Goal: Information Seeking & Learning: Learn about a topic

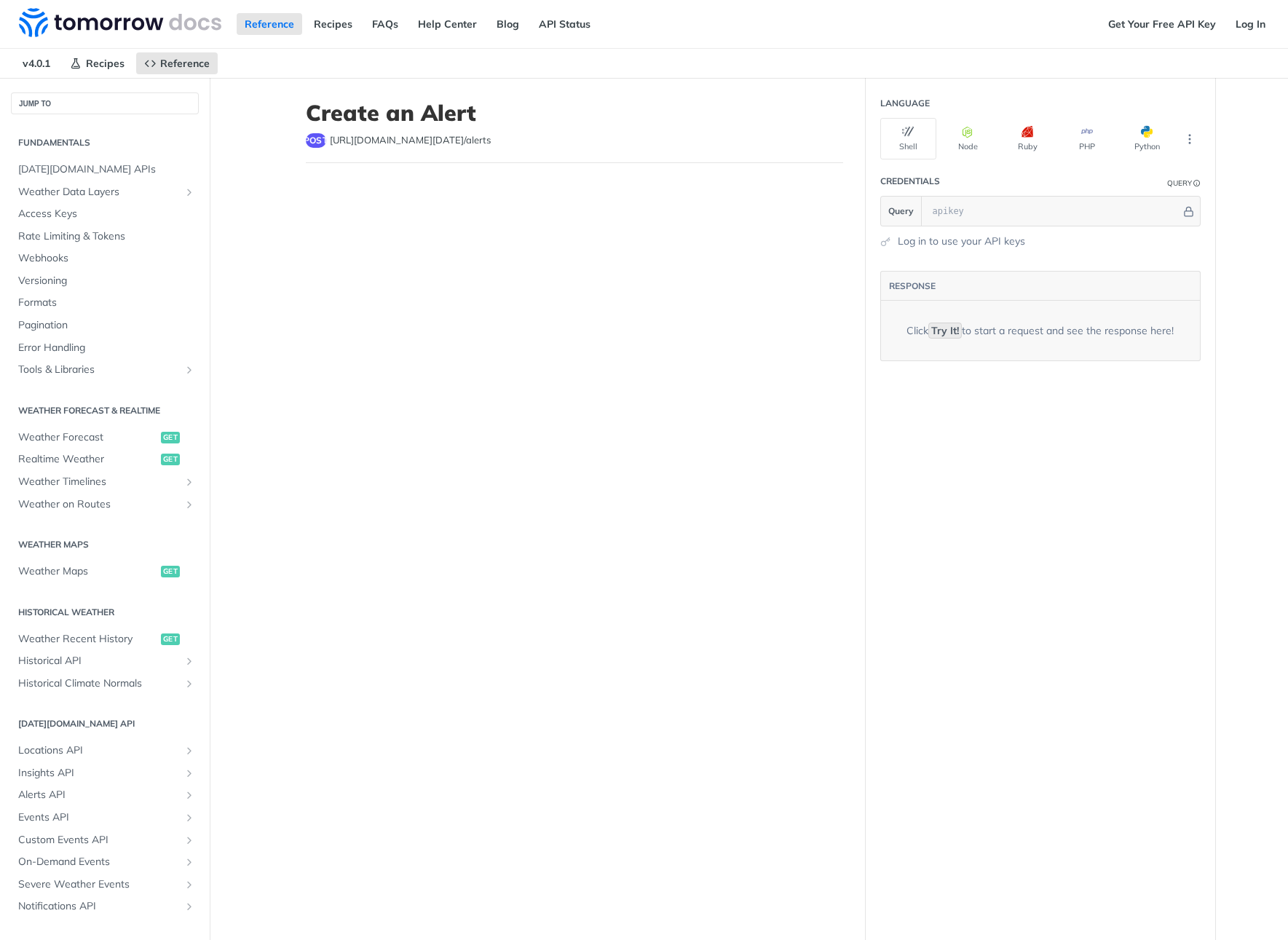
select select "true"
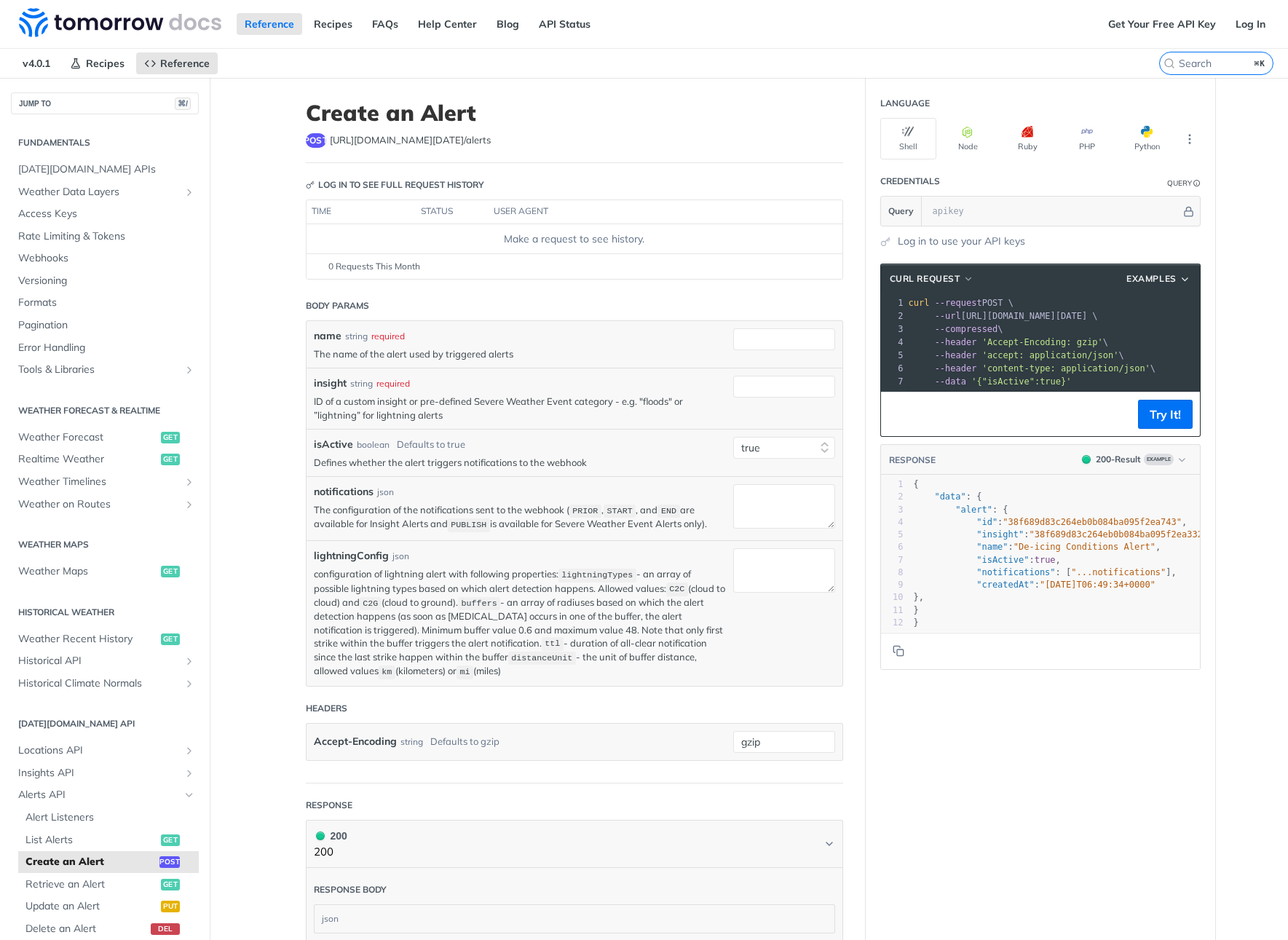
click at [219, 348] on main "JUMP TO ⌘/ Fundamentals [DATE][DOMAIN_NAME] APIs Weather Data Layers Core Proba…" at bounding box center [644, 613] width 1288 height 1072
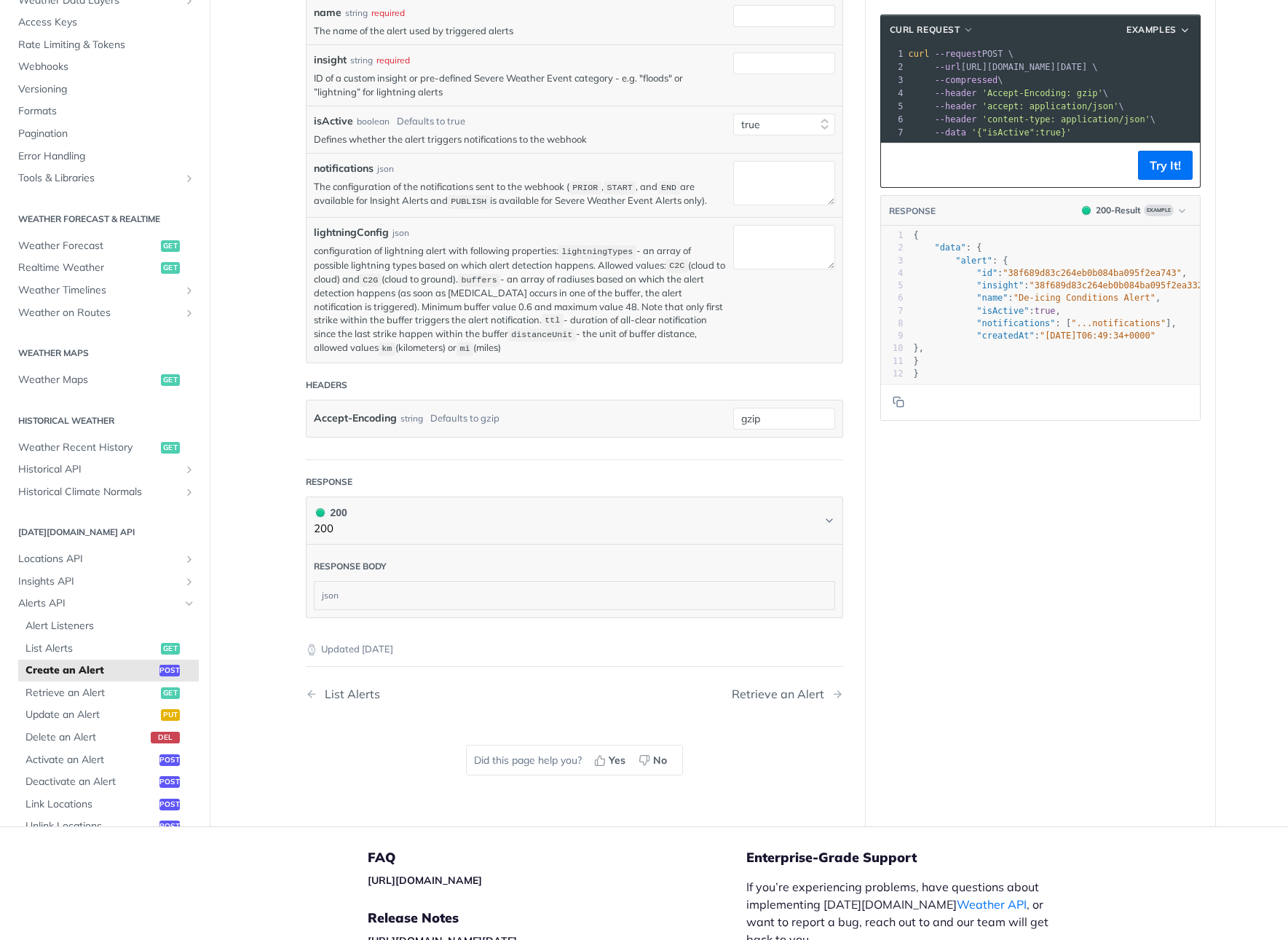
click at [219, 698] on main "JUMP TO ⌘/ Fundamentals [DATE][DOMAIN_NAME] APIs Weather Data Layers Core Proba…" at bounding box center [644, 290] width 1288 height 1072
click at [68, 559] on span "Locations API" at bounding box center [98, 560] width 162 height 15
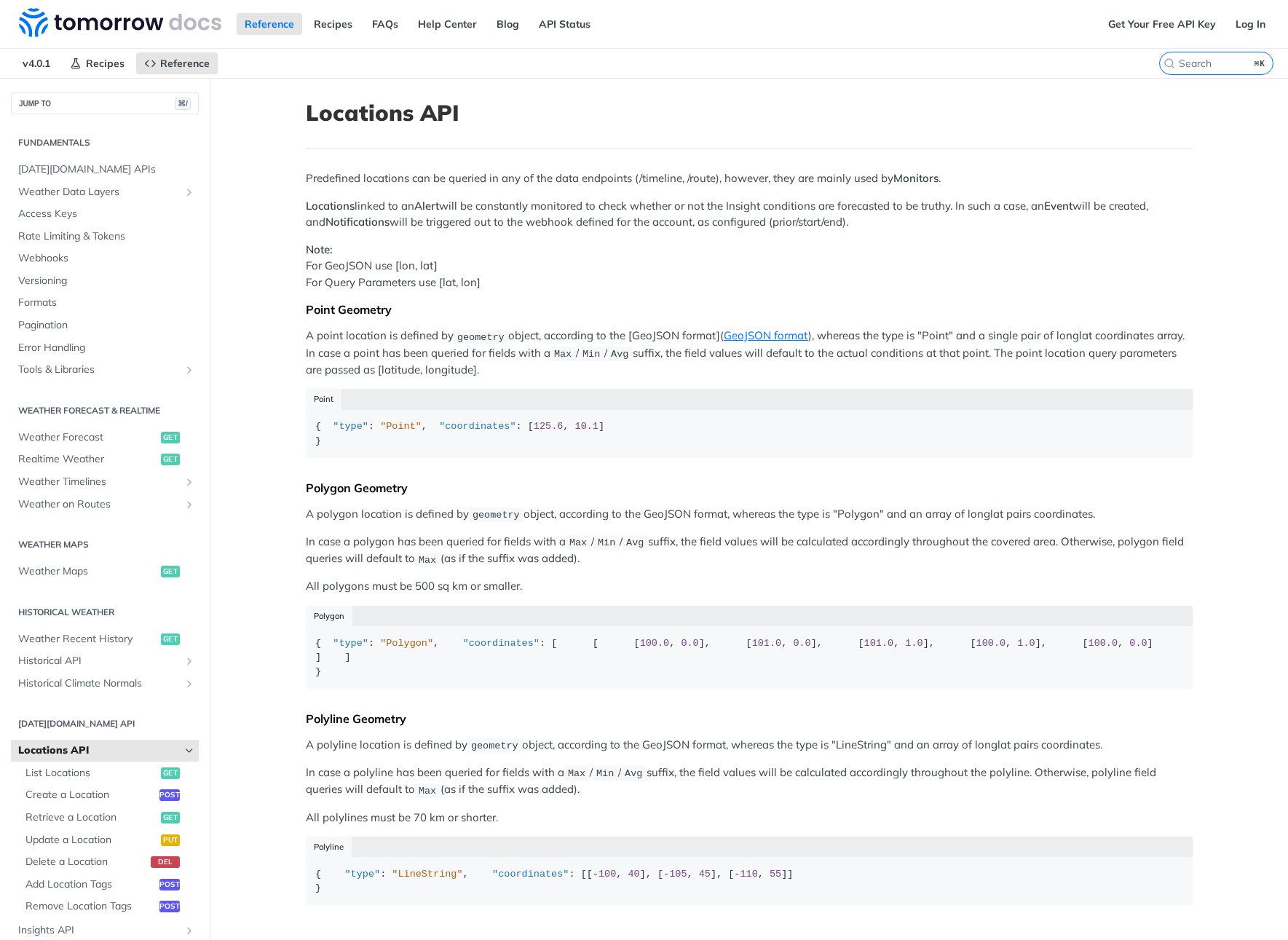
click at [1145, 211] on p "Locations linked to an Alert will be constantly monitored to check whether or n…" at bounding box center [749, 214] width 886 height 33
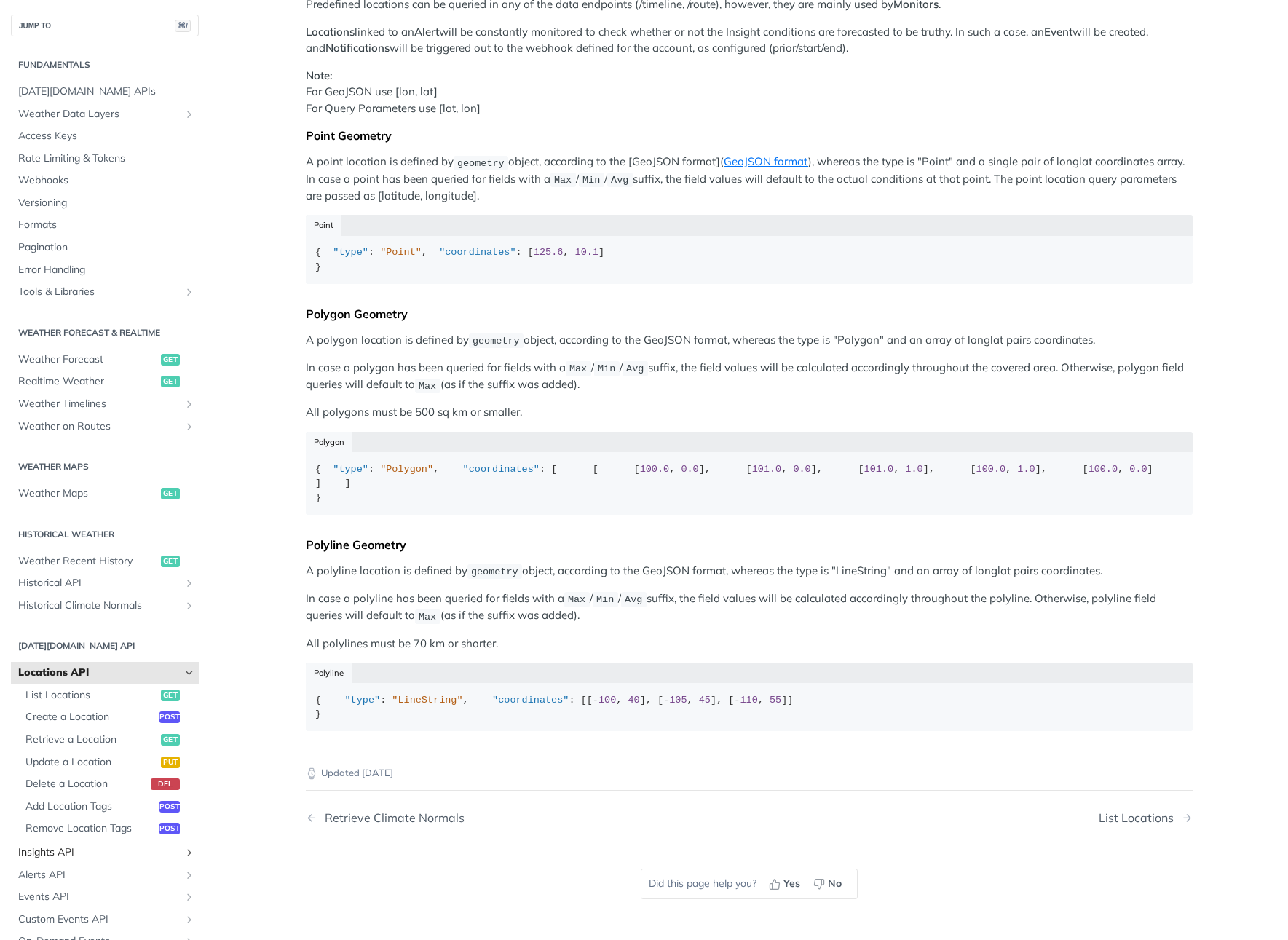
click at [123, 845] on span "Insights API" at bounding box center [98, 853] width 162 height 15
click at [69, 865] on link "Alerts API" at bounding box center [105, 874] width 188 height 22
click at [64, 875] on span "Alerts API" at bounding box center [98, 875] width 162 height 15
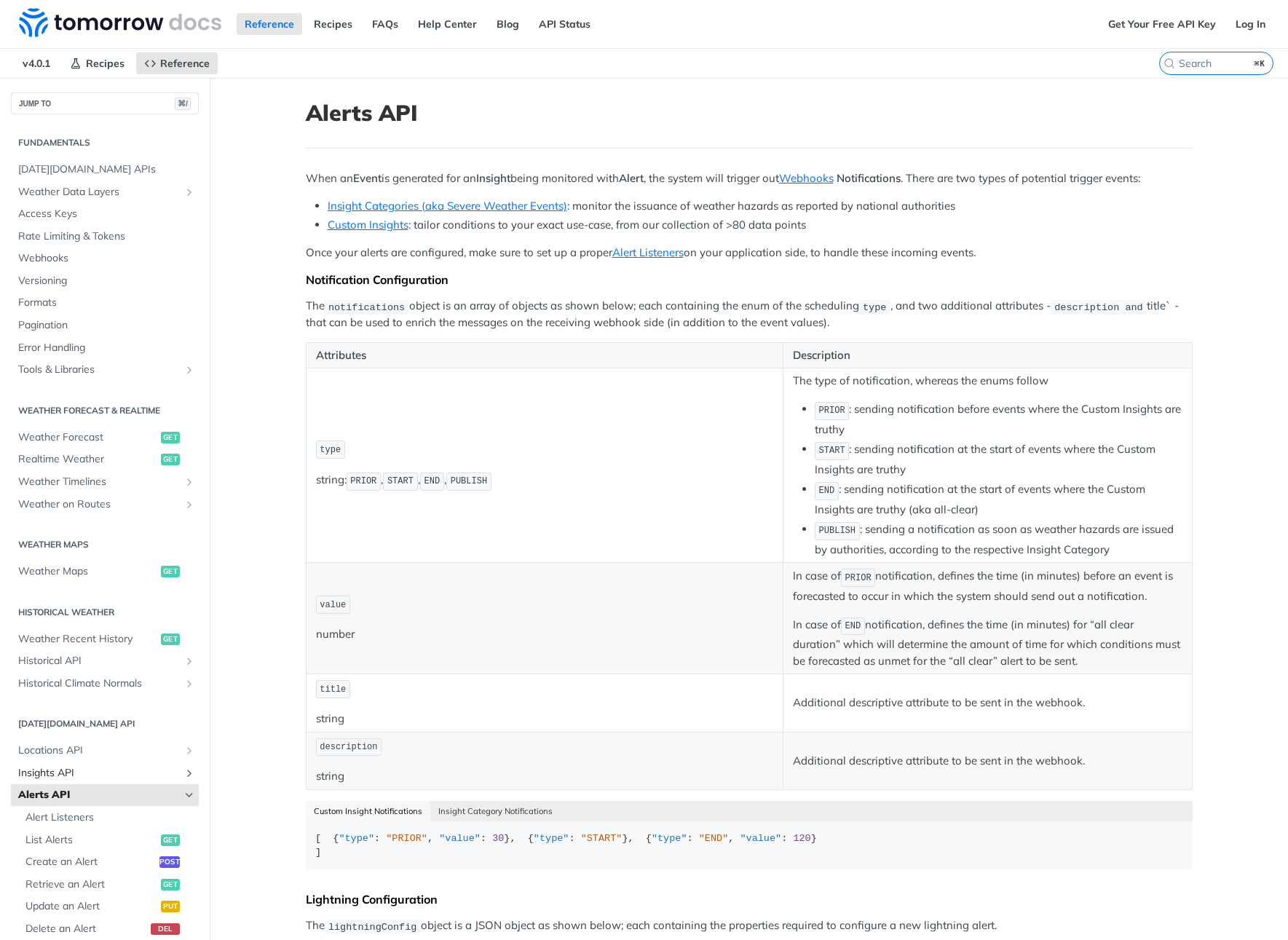
click at [61, 771] on span "Insights API" at bounding box center [98, 773] width 162 height 15
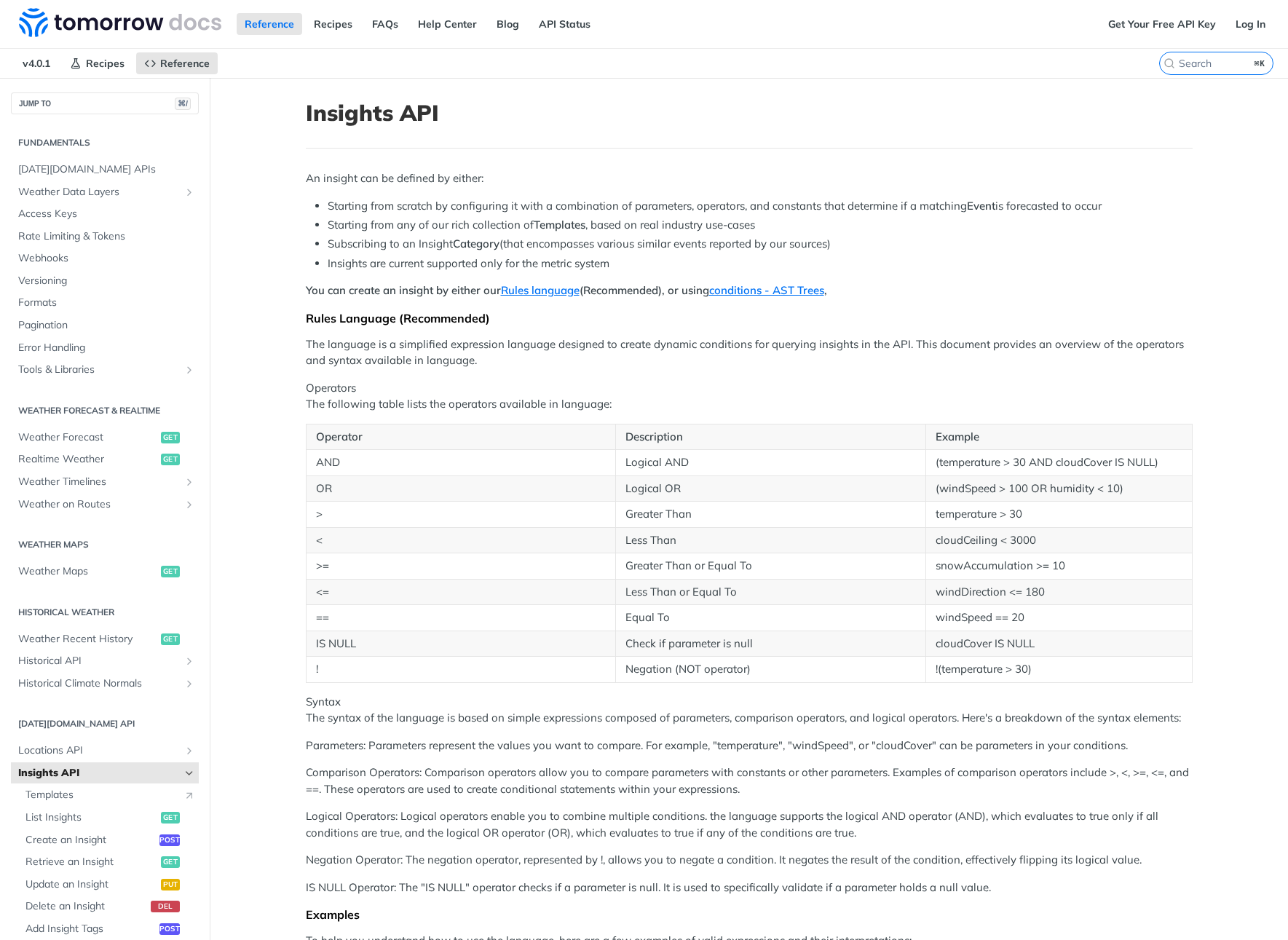
click at [179, 779] on span "Insights API" at bounding box center [98, 773] width 162 height 15
click at [188, 773] on icon "Hide subpages for Insights API" at bounding box center [189, 773] width 11 height 11
click at [36, 819] on span "Events API" at bounding box center [98, 818] width 162 height 15
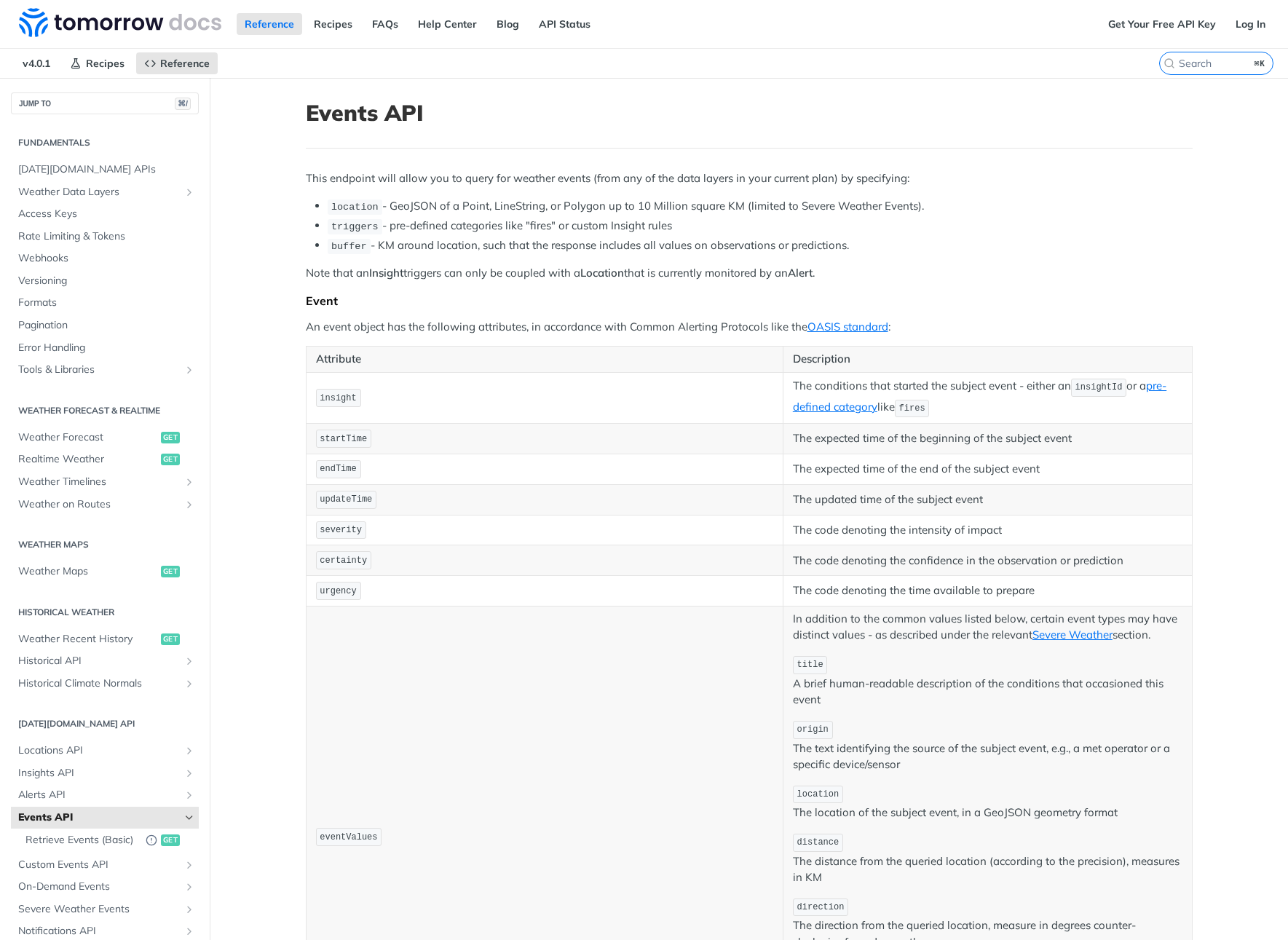
click at [580, 252] on li "buffer - KM around location, such that the response includes all values on obse…" at bounding box center [760, 246] width 865 height 17
click at [598, 177] on p "This endpoint will allow you to query for weather events (from any of the data …" at bounding box center [749, 179] width 886 height 17
click at [611, 214] on ul "location - GeoJSON of a Point, LineString, or Polygon up to 10 Million square K…" at bounding box center [749, 227] width 886 height 56
click at [627, 183] on p "This endpoint will allow you to query for weather events (from any of the data …" at bounding box center [749, 179] width 886 height 17
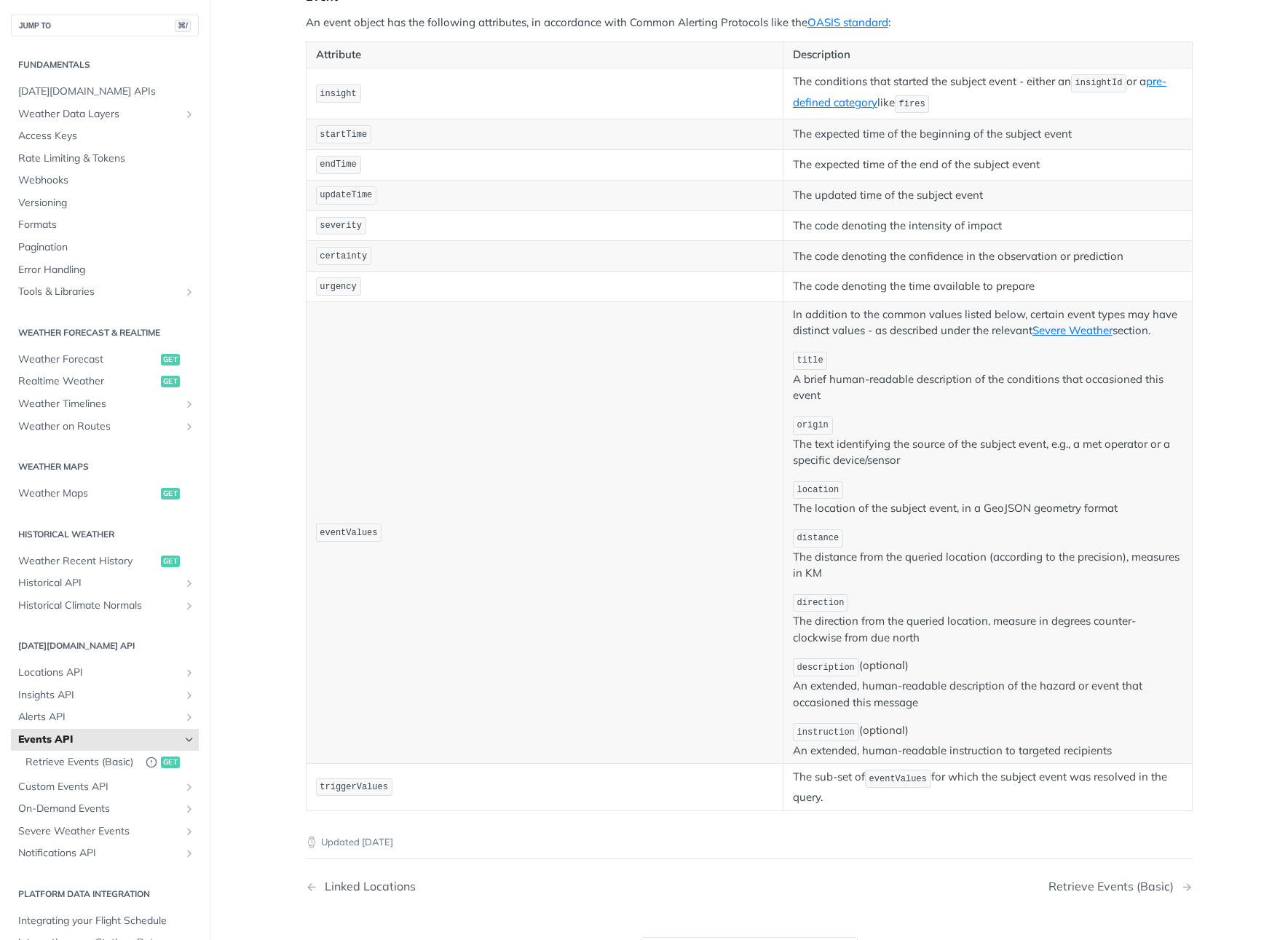
scroll to position [265, 0]
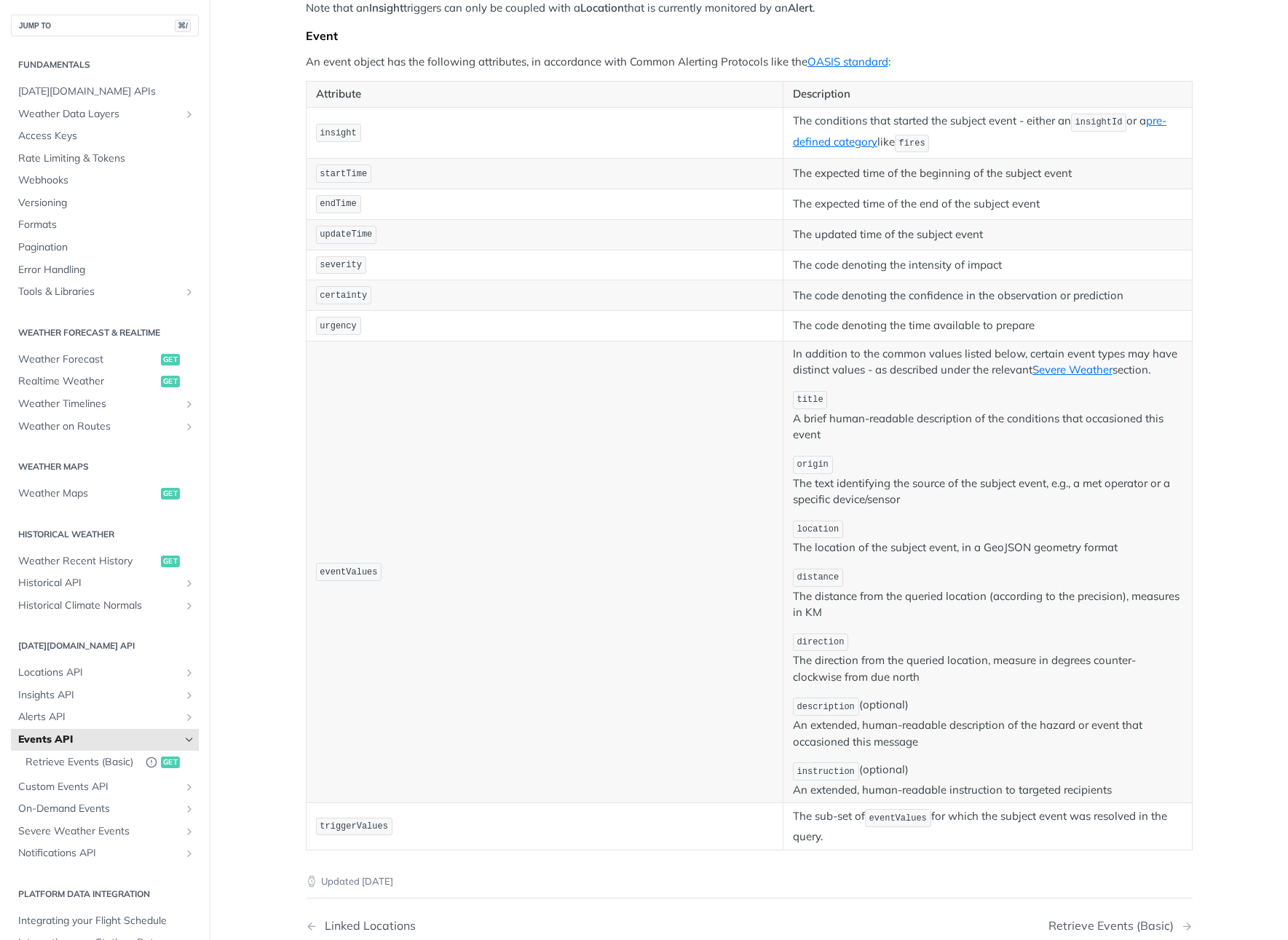
click at [85, 644] on h2 "[DATE][DOMAIN_NAME] API" at bounding box center [105, 646] width 188 height 13
click at [70, 673] on span "Locations API" at bounding box center [98, 673] width 162 height 15
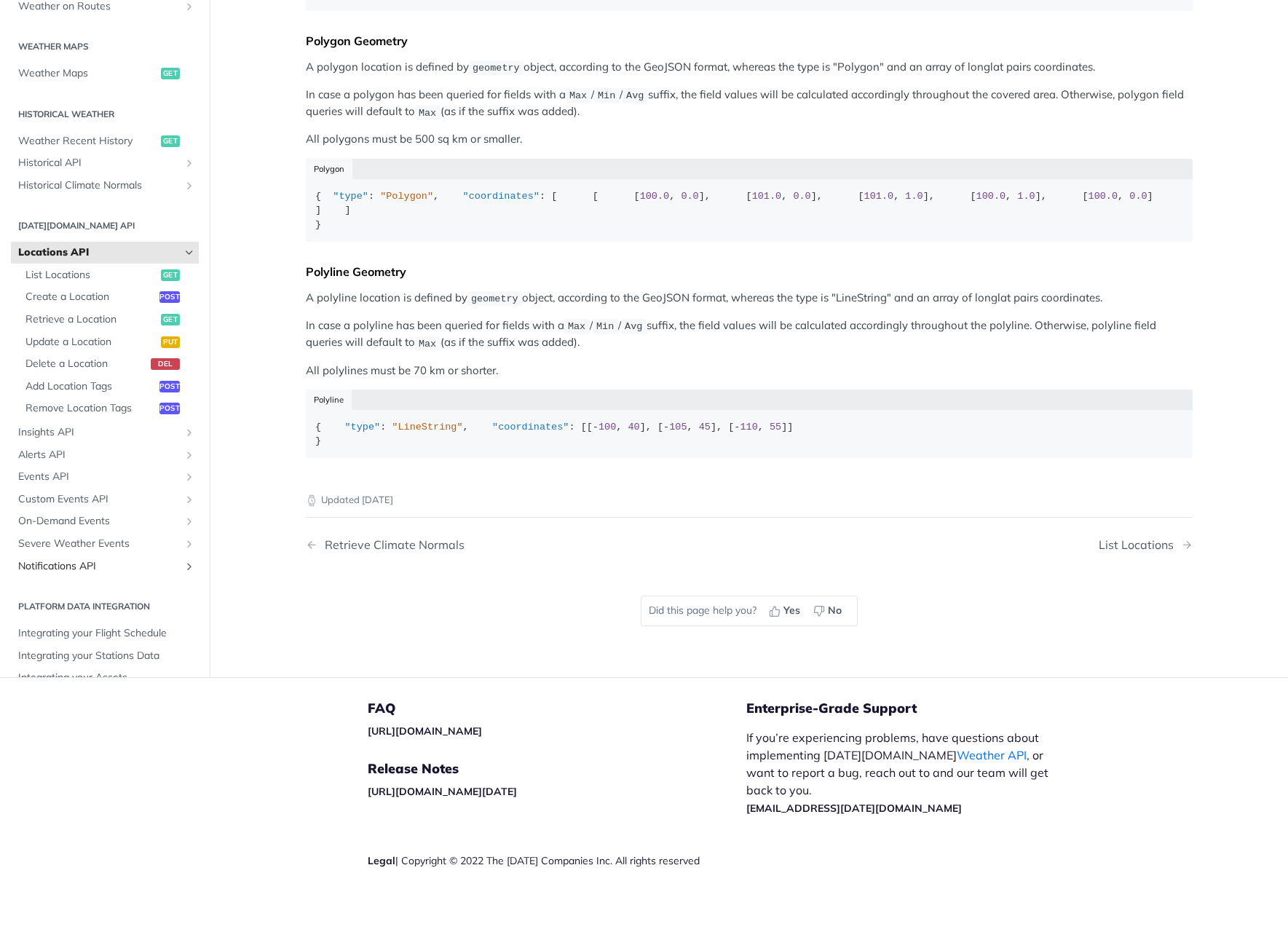
scroll to position [185, 0]
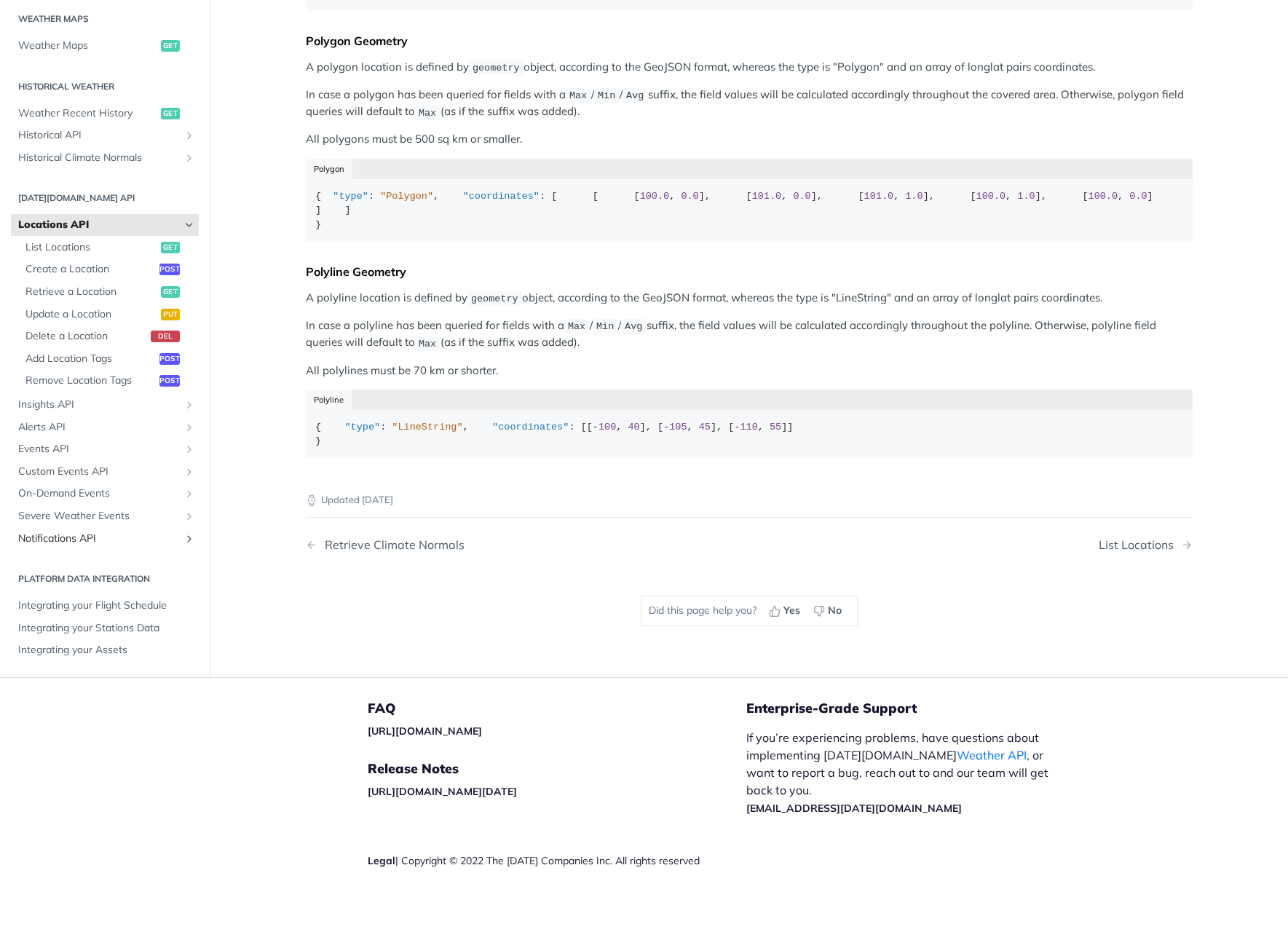
click at [143, 546] on span "Notifications API" at bounding box center [98, 539] width 162 height 15
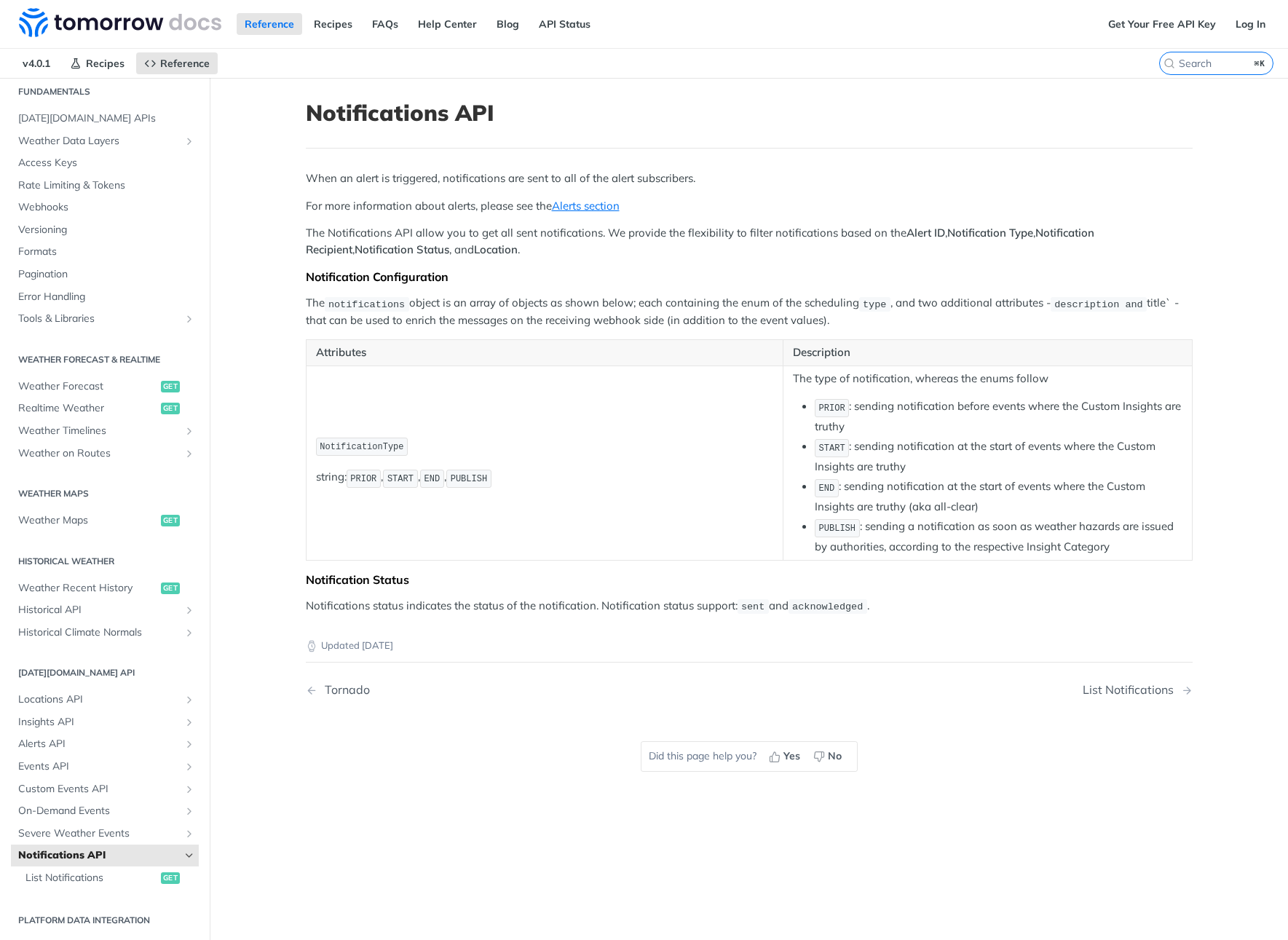
click at [802, 345] on p "Description" at bounding box center [988, 353] width 389 height 17
click at [889, 318] on p "The notifications object is an array of objects as shown below; each containing…" at bounding box center [749, 312] width 886 height 34
click at [885, 234] on p "The Notifications API allow you to get all sent notifications. We provide the f…" at bounding box center [749, 241] width 886 height 33
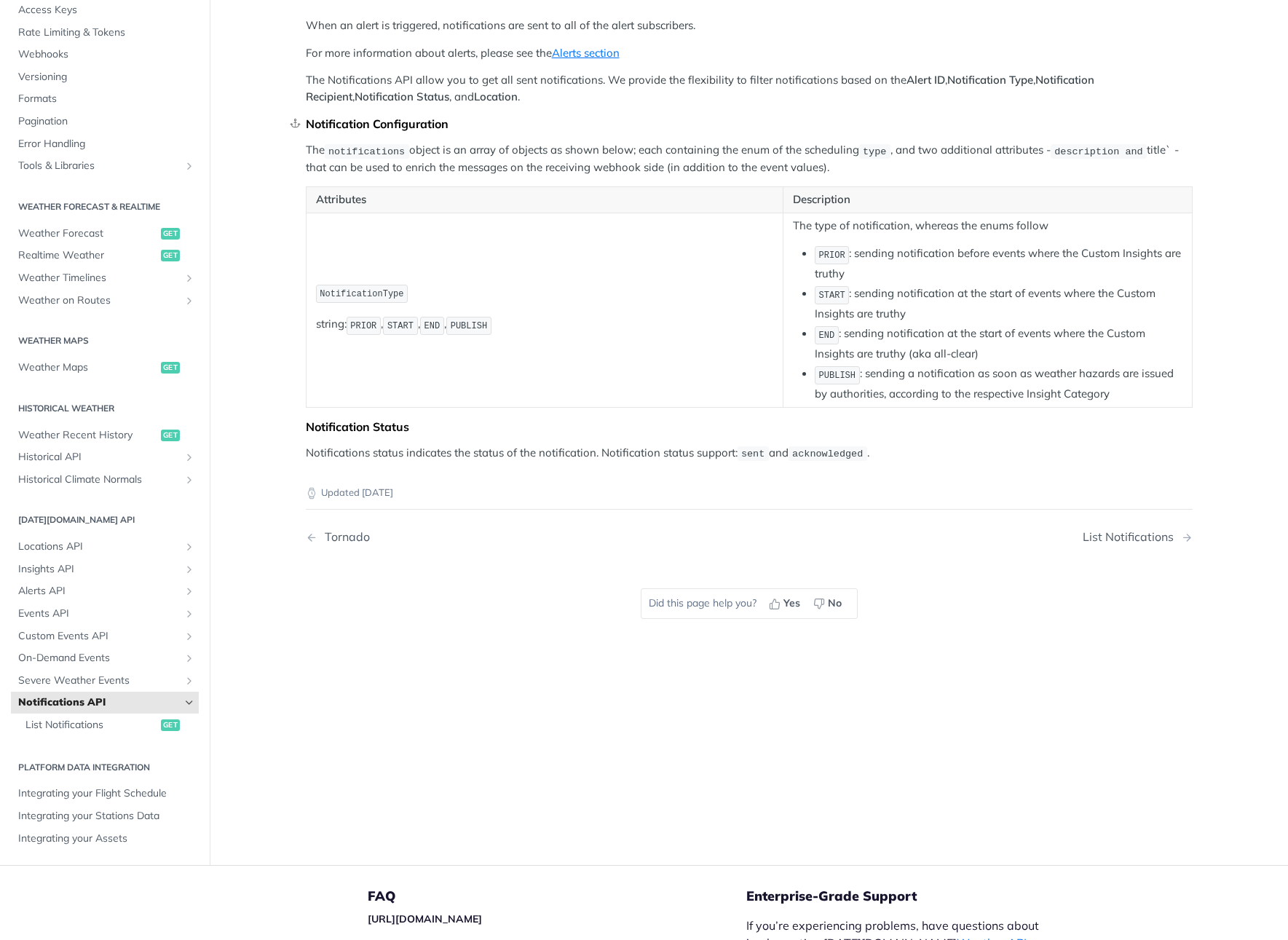
scroll to position [341, 0]
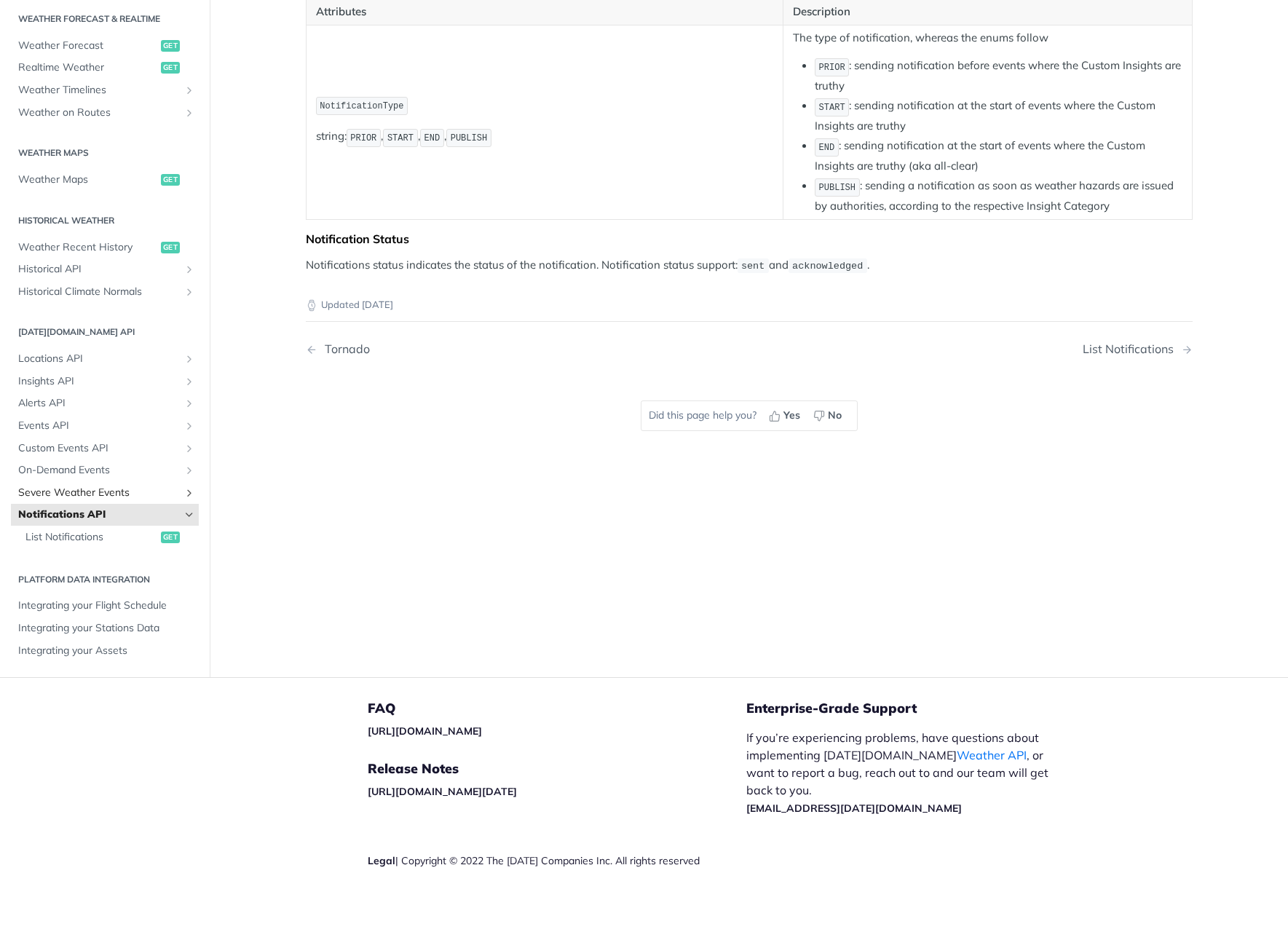
click at [96, 487] on span "Severe Weather Events" at bounding box center [98, 493] width 162 height 15
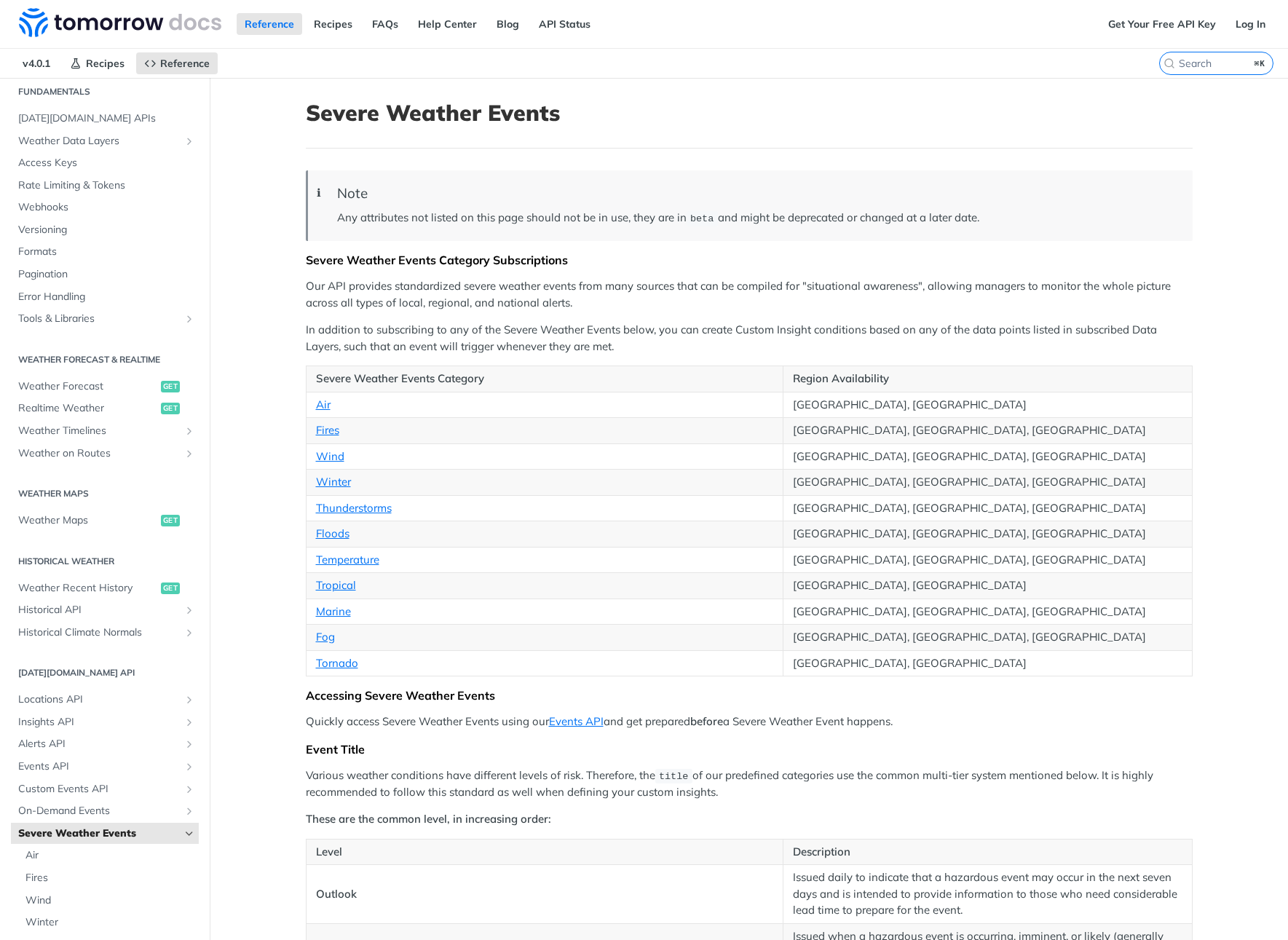
click at [632, 464] on td "Wind" at bounding box center [544, 457] width 476 height 26
click at [106, 452] on span "Weather on Routes" at bounding box center [98, 454] width 162 height 15
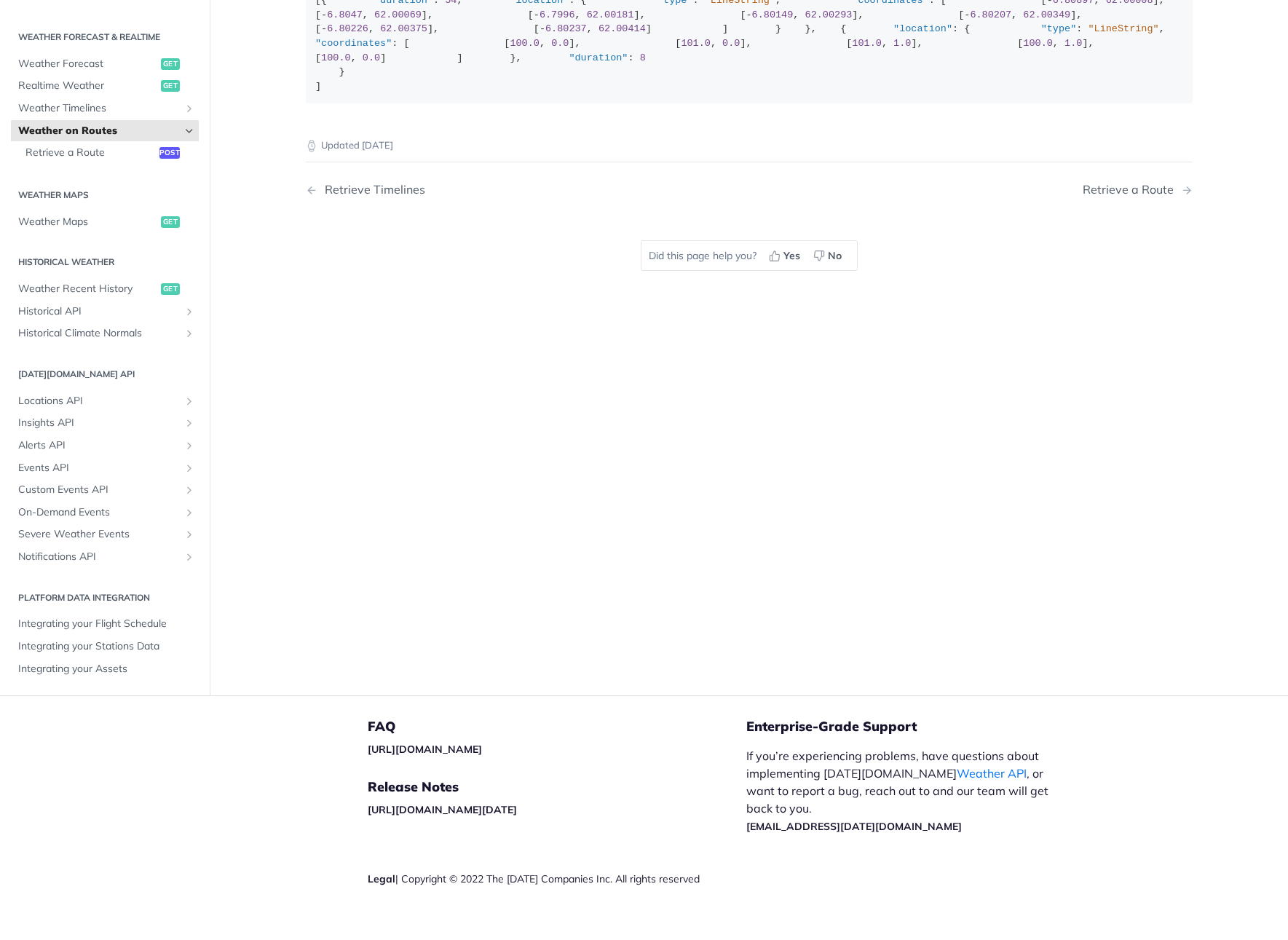
scroll to position [54, 0]
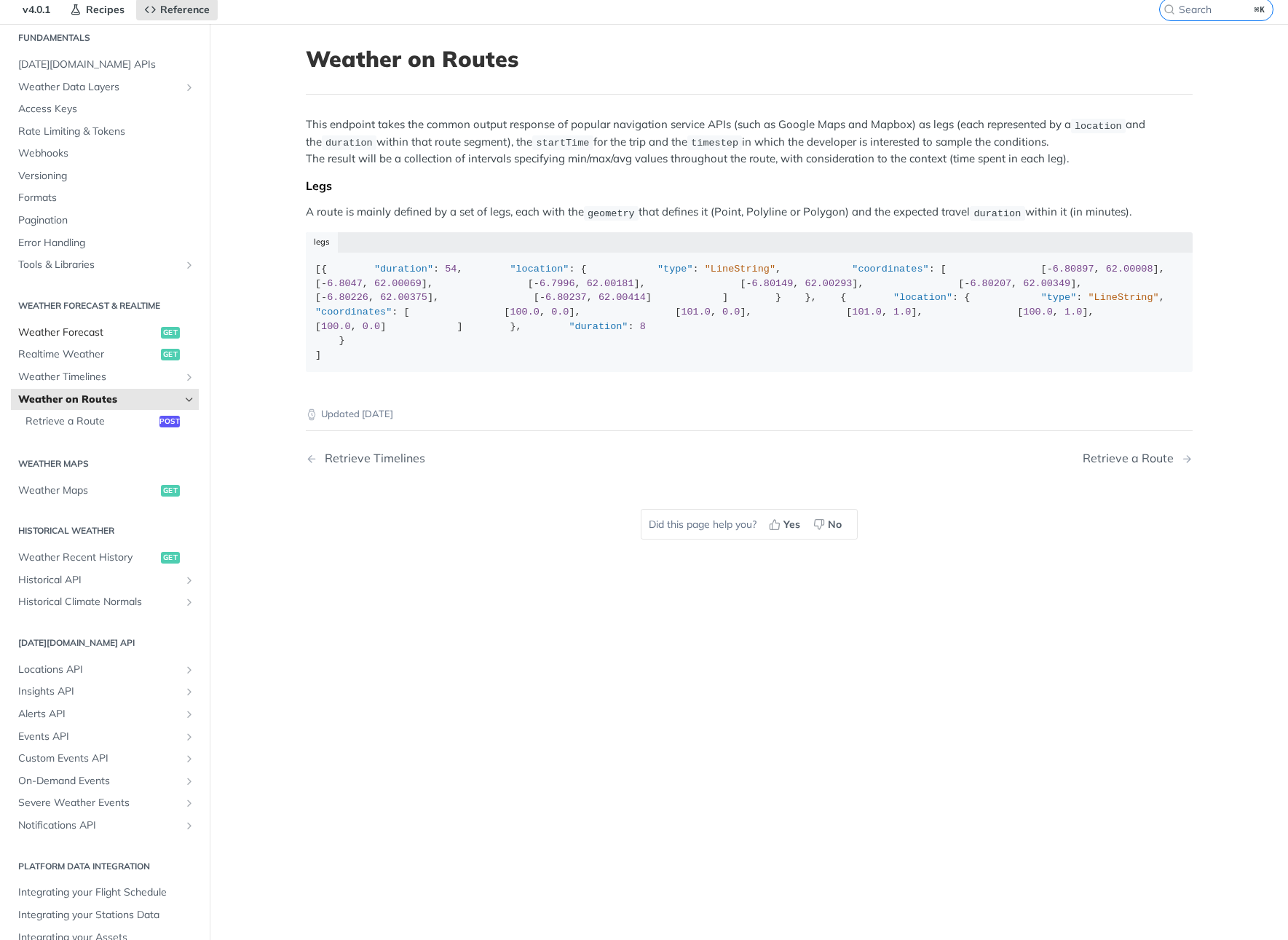
click at [60, 335] on span "Weather Forecast" at bounding box center [87, 333] width 139 height 15
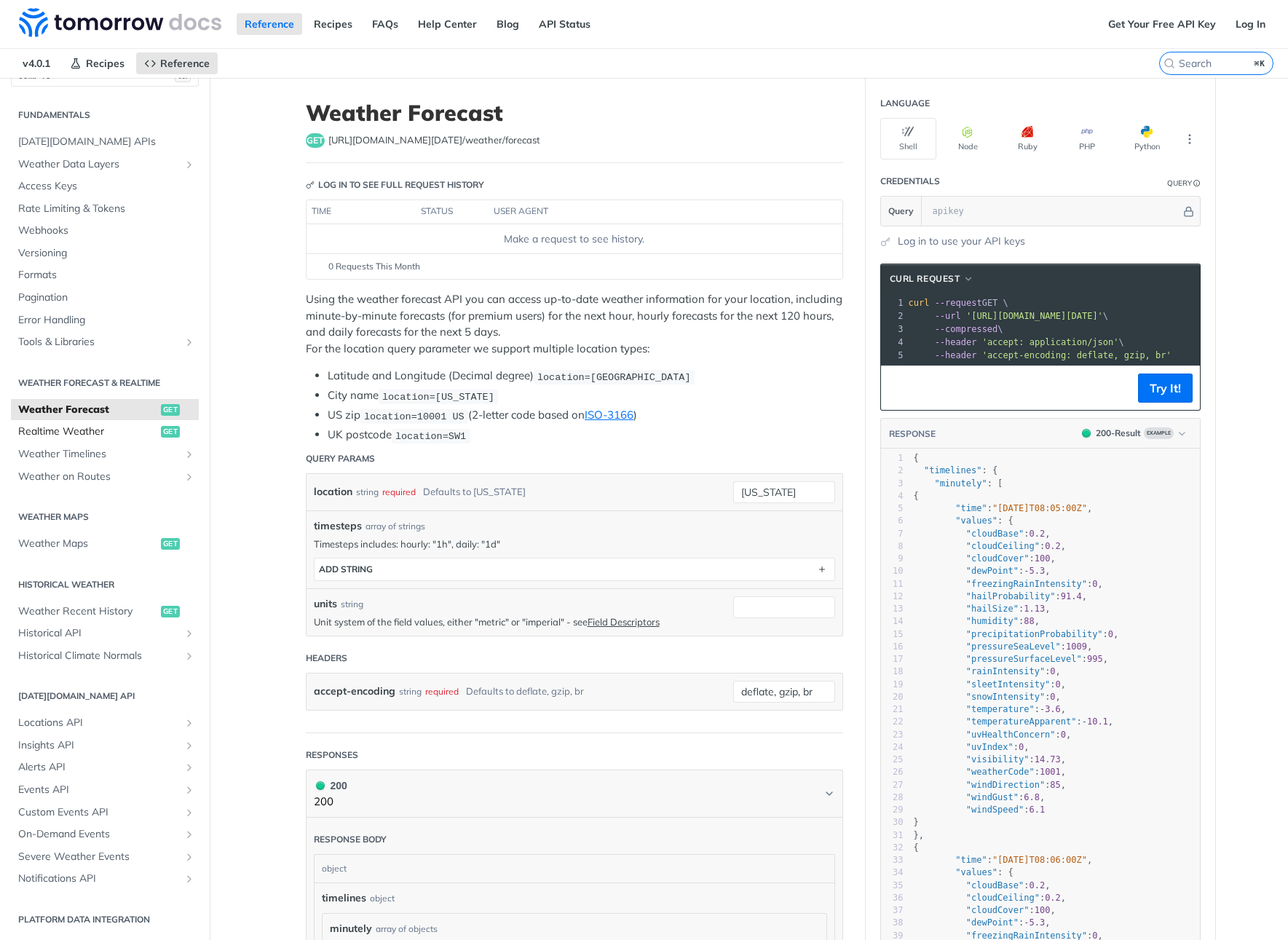
click at [107, 428] on span "Realtime Weather" at bounding box center [87, 432] width 139 height 15
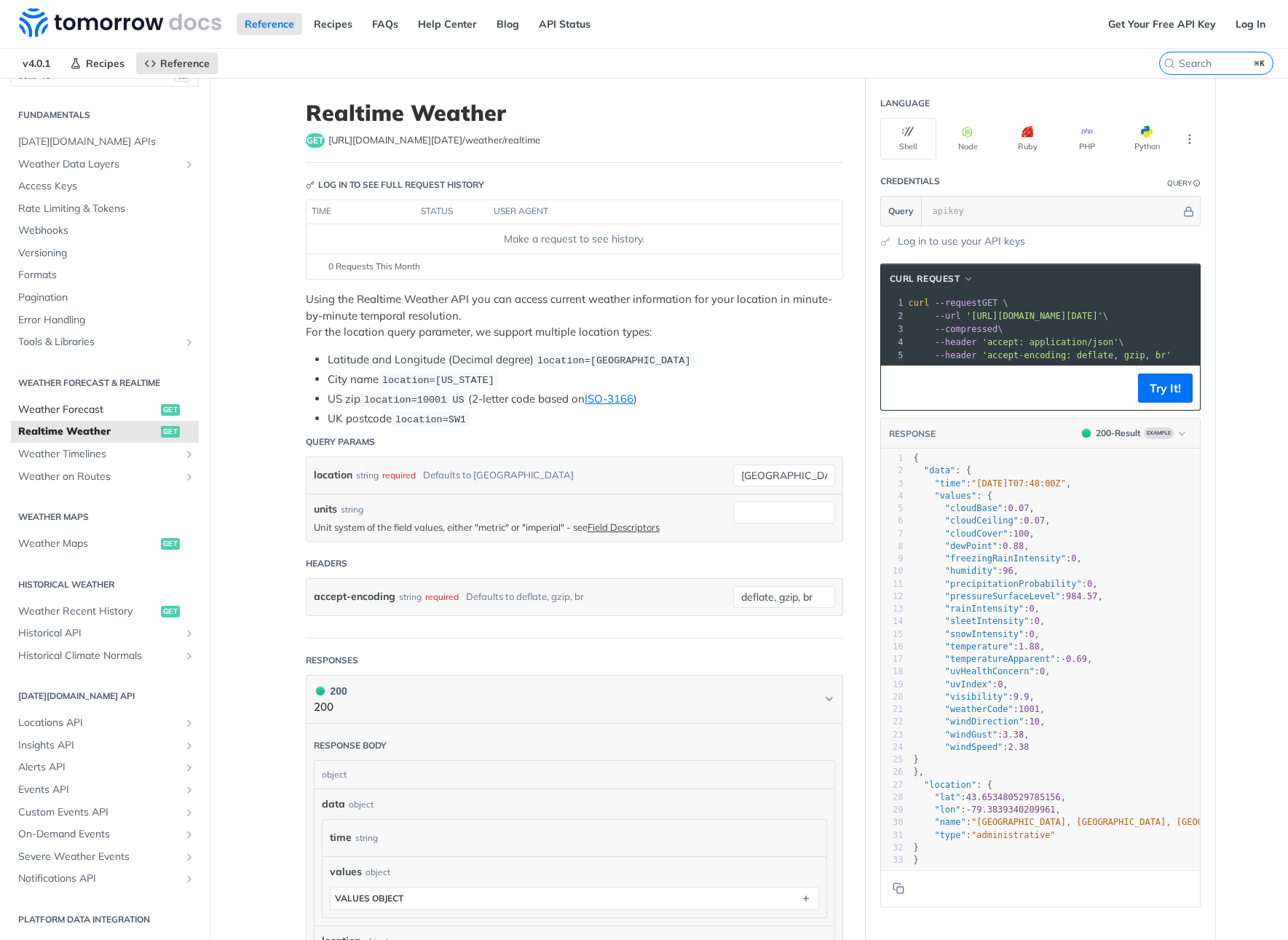
click at [46, 403] on span "Weather Forecast" at bounding box center [87, 410] width 139 height 15
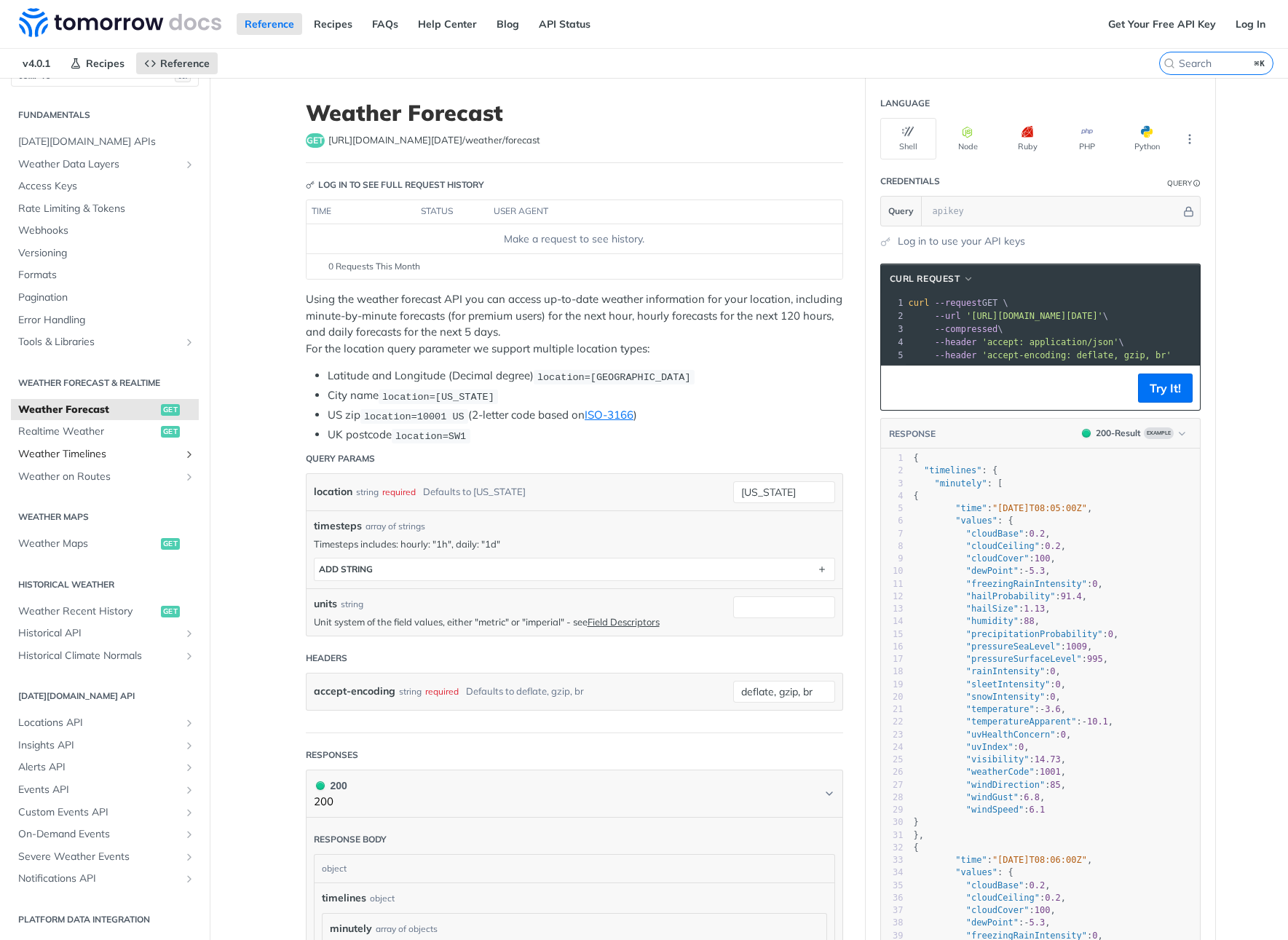
click at [86, 457] on span "Weather Timelines" at bounding box center [98, 455] width 162 height 15
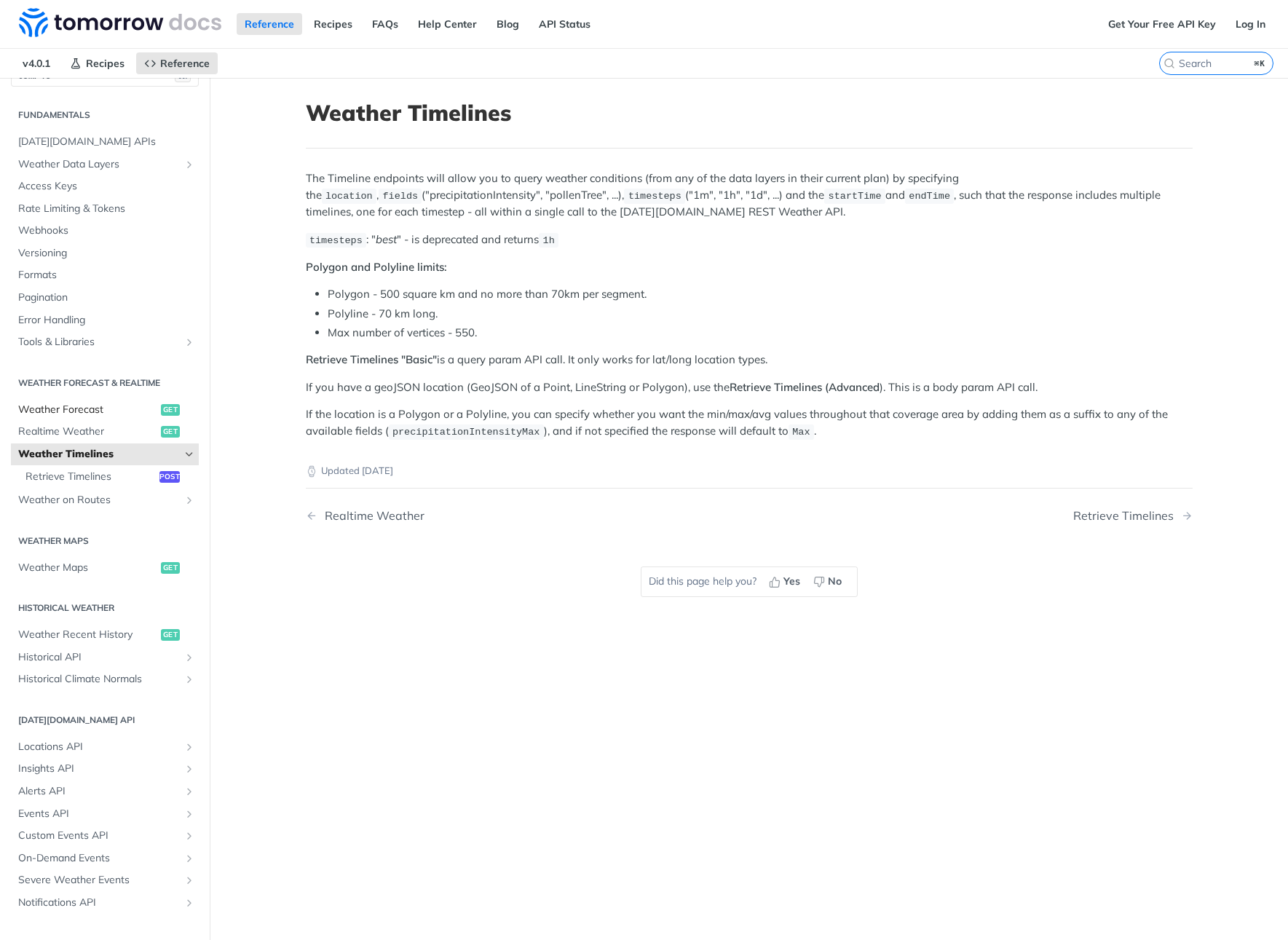
click at [109, 408] on span "Weather Forecast" at bounding box center [87, 410] width 139 height 15
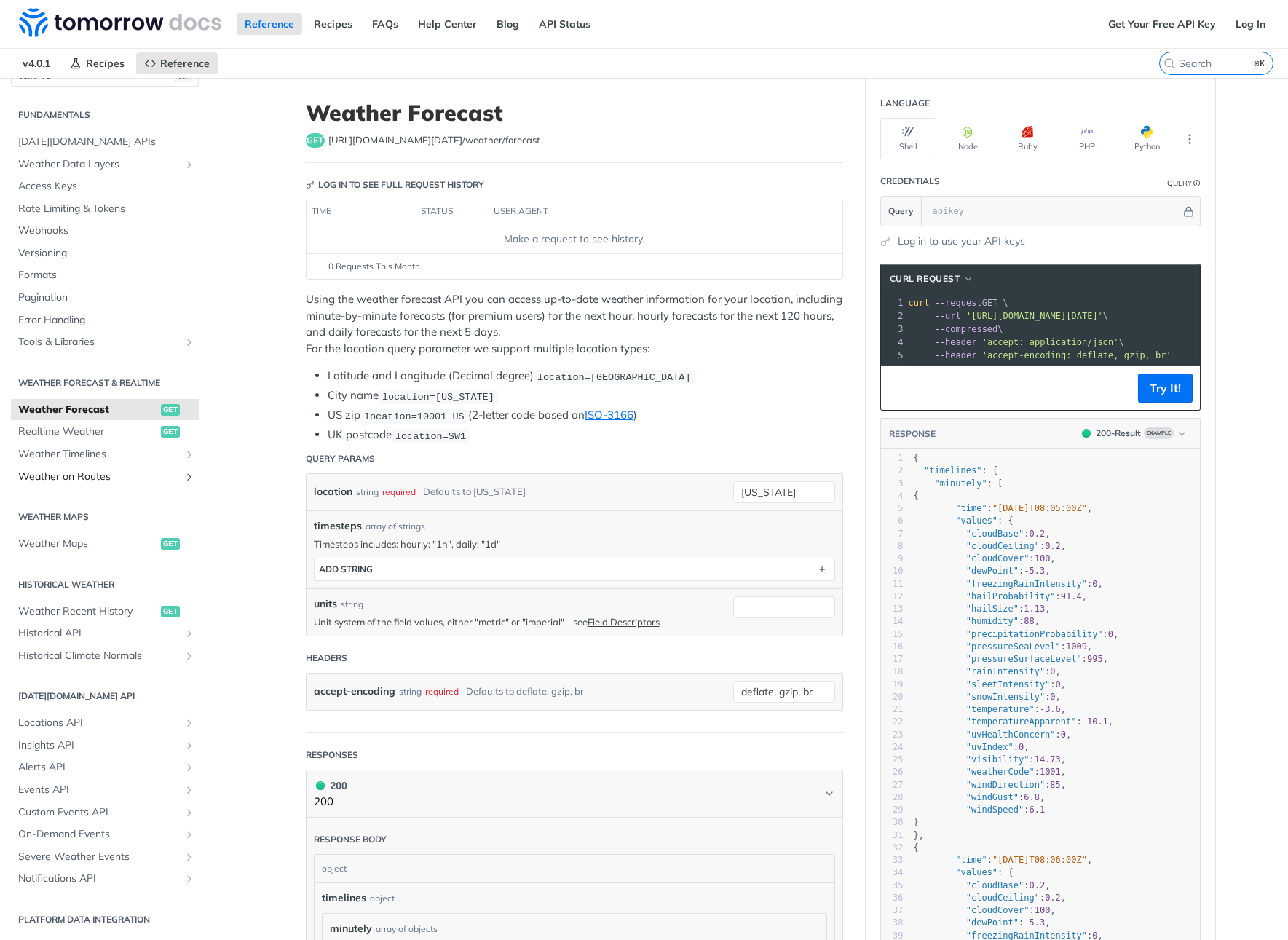
click at [103, 478] on span "Weather on Routes" at bounding box center [98, 477] width 162 height 15
